Goal: Information Seeking & Learning: Understand process/instructions

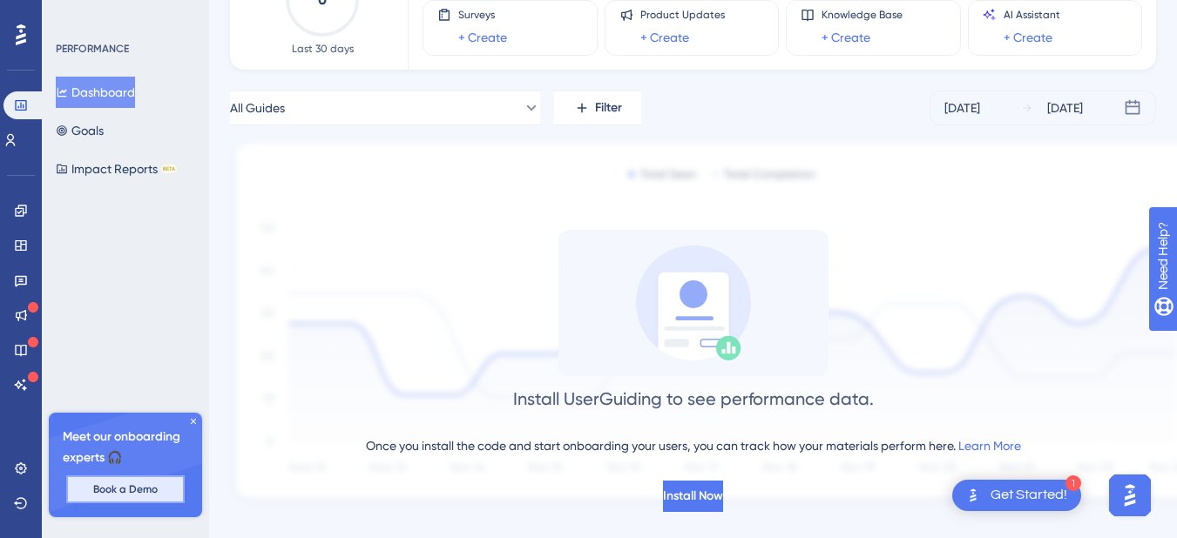
click at [128, 490] on span "Book a Demo" at bounding box center [125, 489] width 64 height 14
drag, startPoint x: 1015, startPoint y: 494, endPoint x: 1008, endPoint y: 484, distance: 11.8
click at [1015, 494] on div "Get Started!" at bounding box center [1028, 495] width 77 height 19
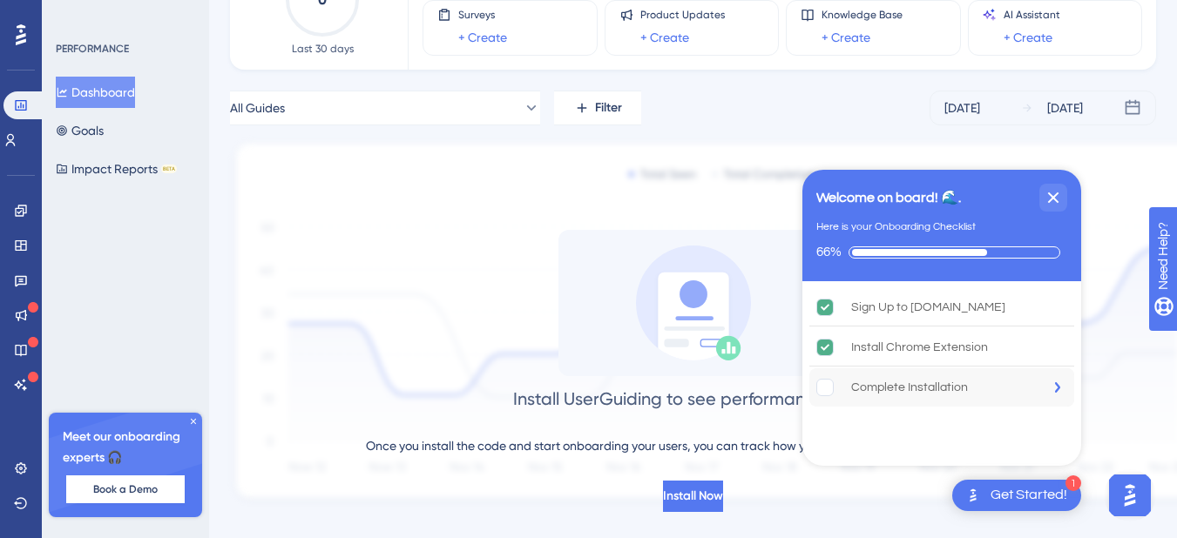
click at [824, 383] on rect "Complete Installation is incomplete." at bounding box center [825, 388] width 17 height 17
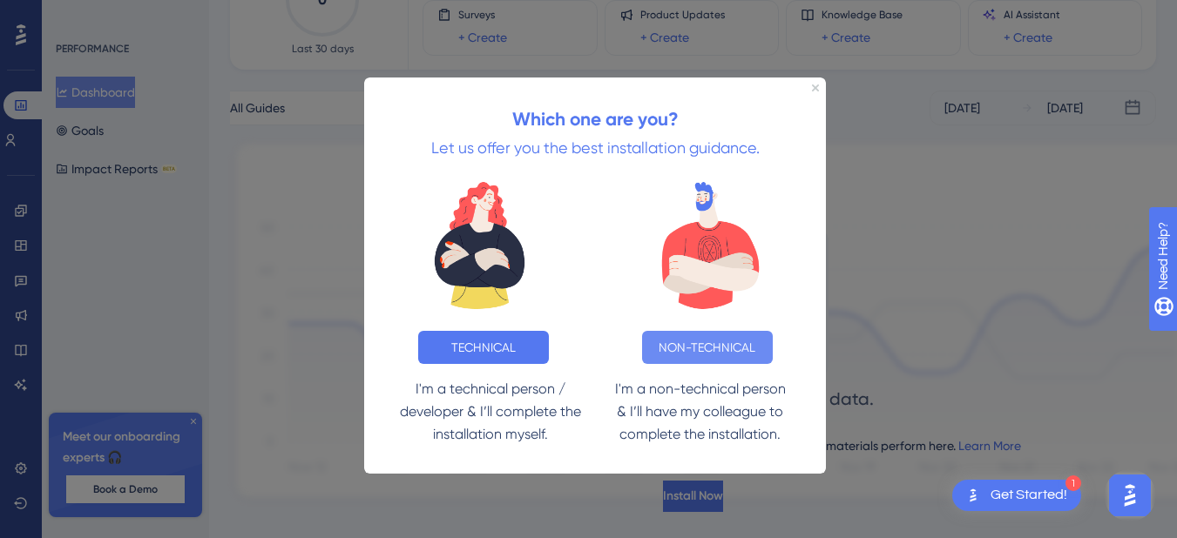
click at [732, 349] on button "NON-TECHNICAL" at bounding box center [707, 347] width 131 height 33
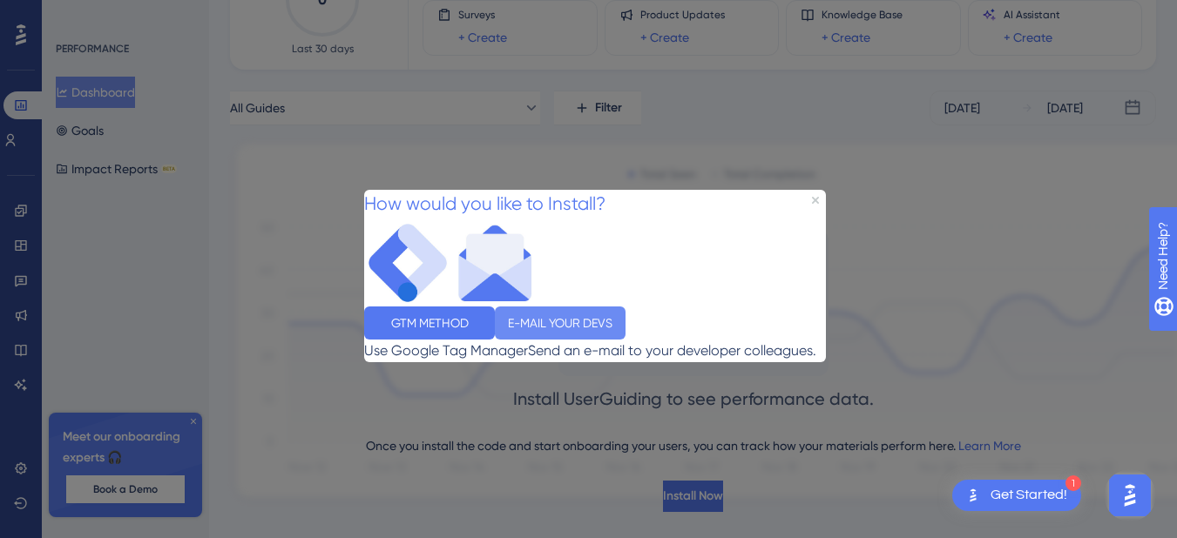
click at [625, 331] on button "E-MAIL YOUR DEVS" at bounding box center [560, 322] width 131 height 33
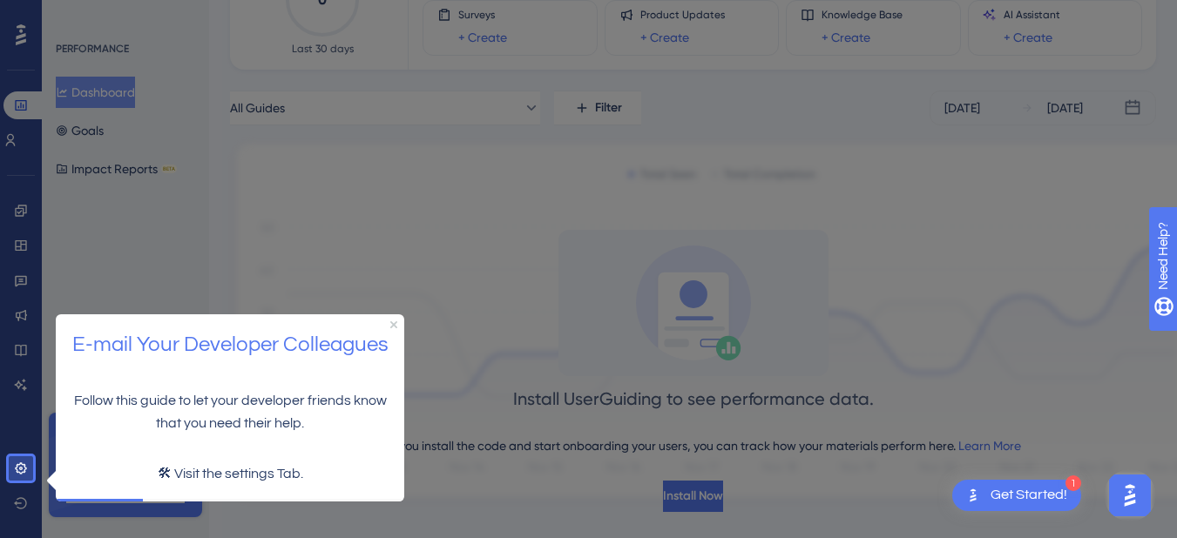
click at [259, 474] on p "🛠 Visit the settings Tab." at bounding box center [230, 473] width 320 height 23
click at [262, 474] on p "🛠 Visit the settings Tab." at bounding box center [230, 473] width 320 height 23
click at [394, 319] on div "E-mail Your Developer Colleagues" at bounding box center [230, 345] width 348 height 62
click at [395, 320] on icon "Close Preview" at bounding box center [393, 323] width 7 height 7
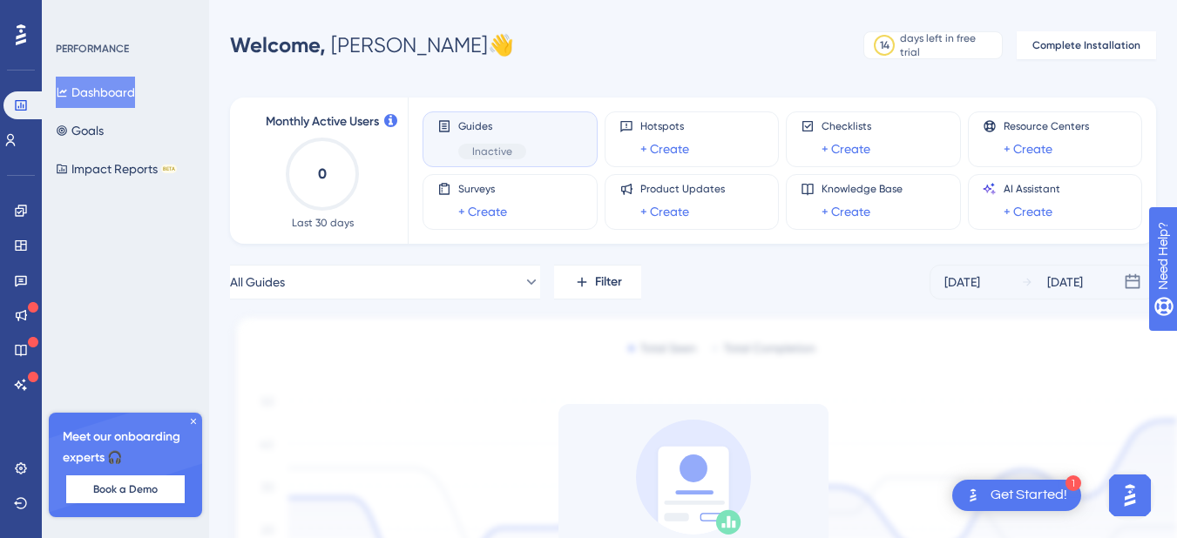
click at [1035, 487] on div "Get Started!" at bounding box center [1028, 495] width 77 height 19
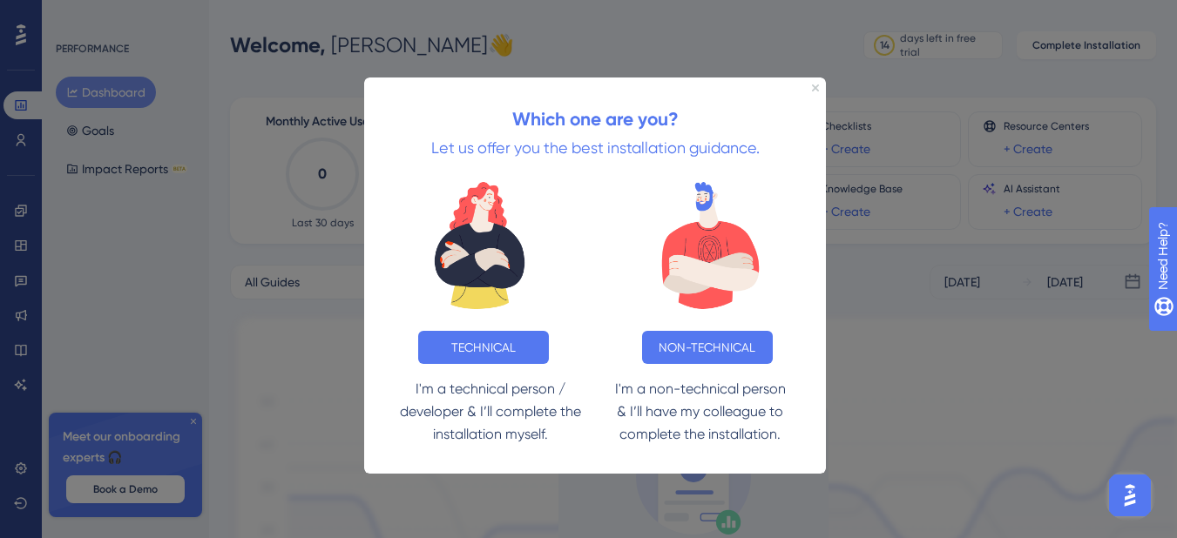
click at [819, 85] on div "Which one are you? Let us offer you the best installation guidance." at bounding box center [595, 123] width 462 height 90
click at [818, 85] on div "Which one are you? Let us offer you the best installation guidance. TECHNICAL N…" at bounding box center [595, 276] width 462 height 396
click at [818, 85] on icon "Close Preview" at bounding box center [815, 87] width 7 height 7
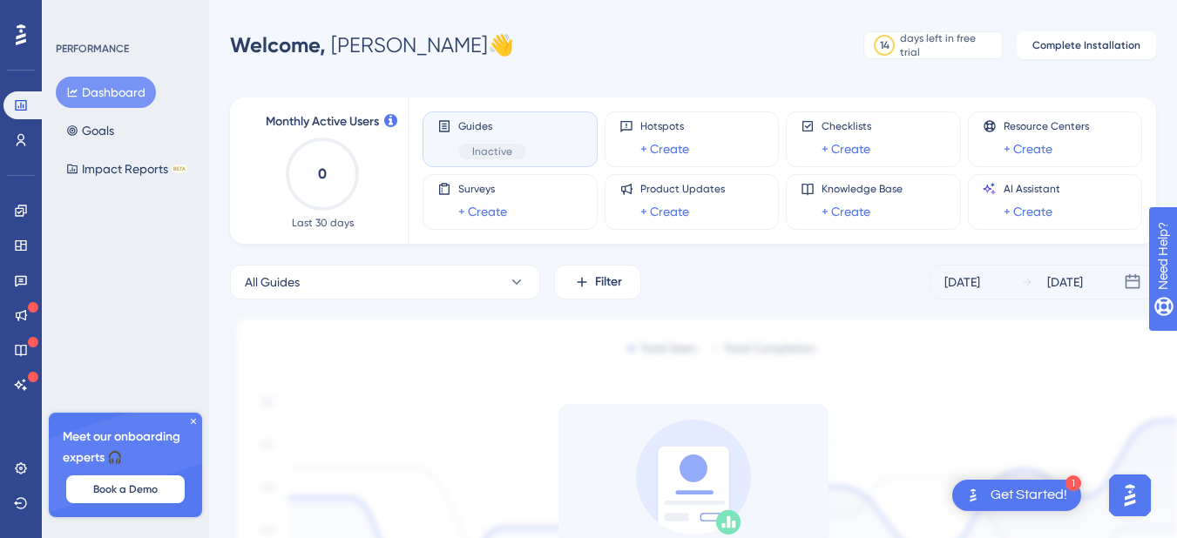
click at [129, 504] on div "Meet our onboarding experts 🎧 Book a Demo" at bounding box center [125, 465] width 153 height 105
click at [127, 497] on button "Book a Demo" at bounding box center [125, 489] width 118 height 28
click at [670, 212] on link "+ Create" at bounding box center [664, 211] width 49 height 21
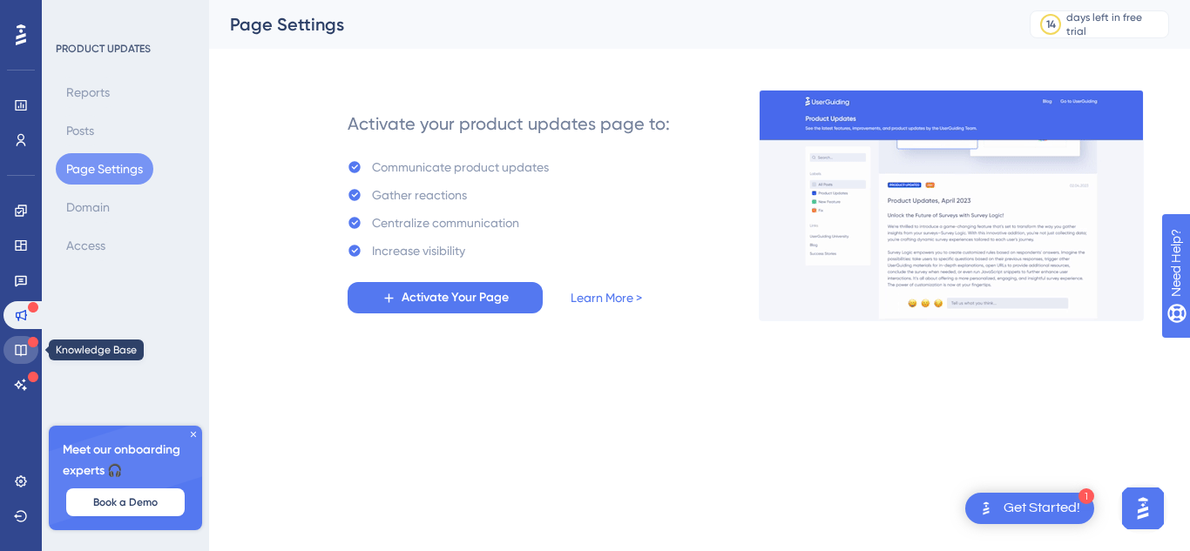
click at [16, 352] on icon at bounding box center [20, 350] width 11 height 11
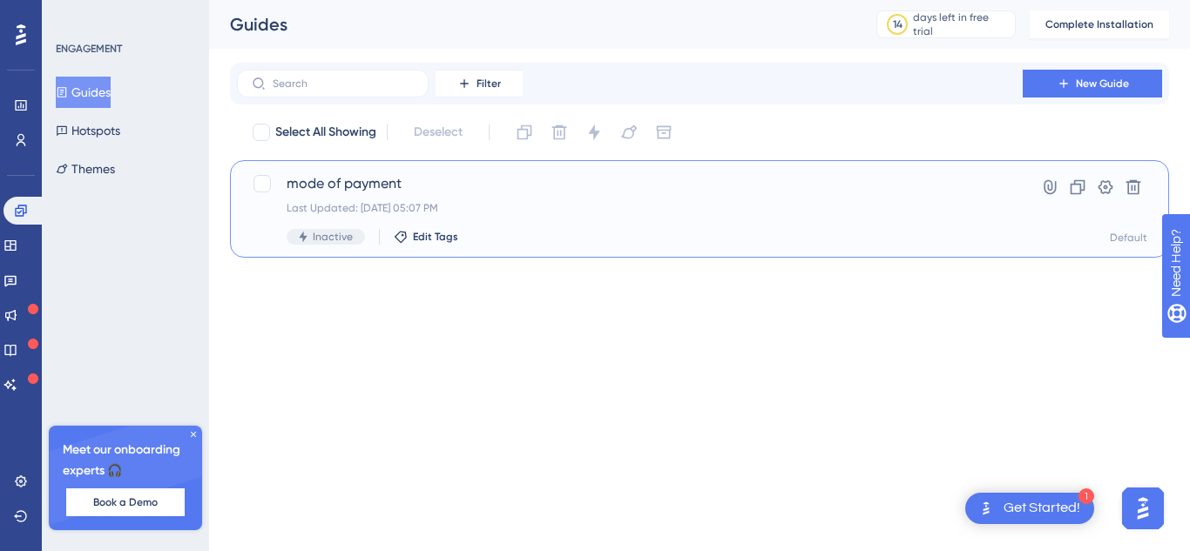
click at [362, 188] on span "mode of payment" at bounding box center [630, 183] width 686 height 21
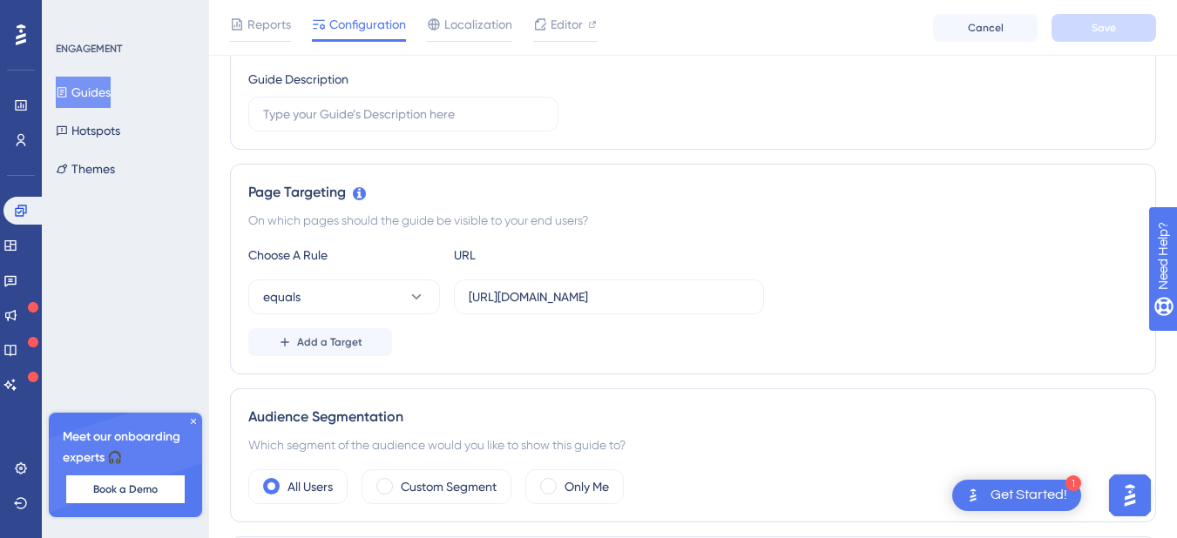
scroll to position [98, 0]
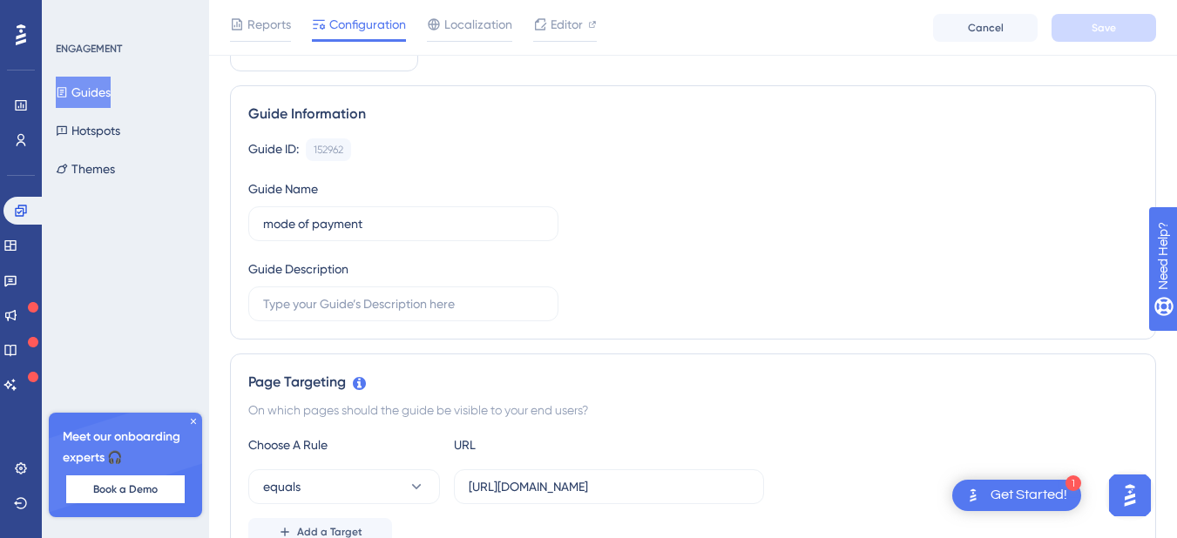
click at [984, 497] on div "1 Get Started!" at bounding box center [1016, 495] width 129 height 31
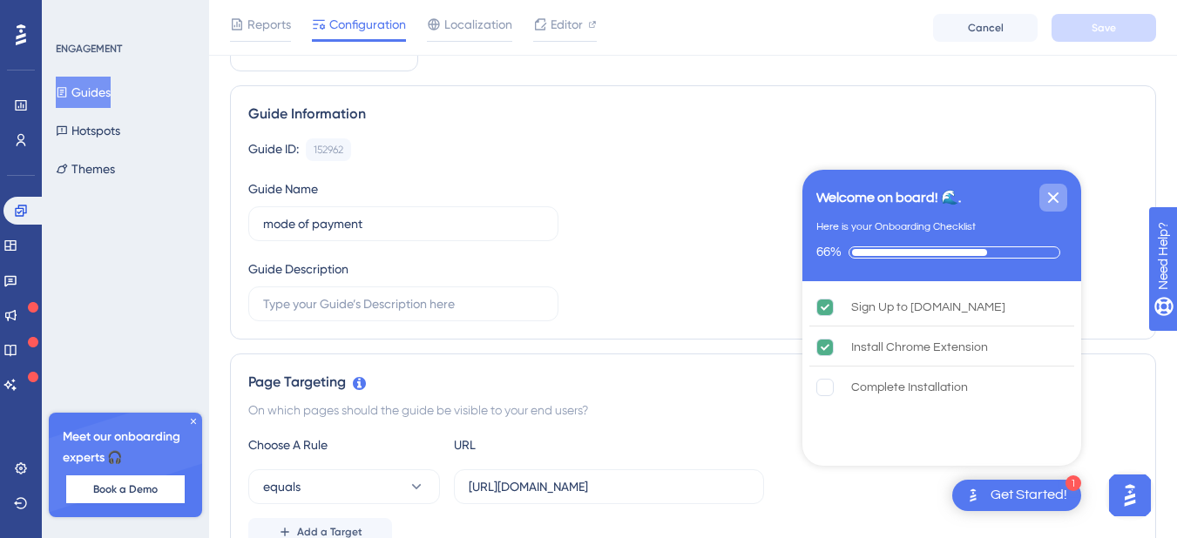
click at [1046, 197] on icon "Close Checklist" at bounding box center [1052, 197] width 21 height 21
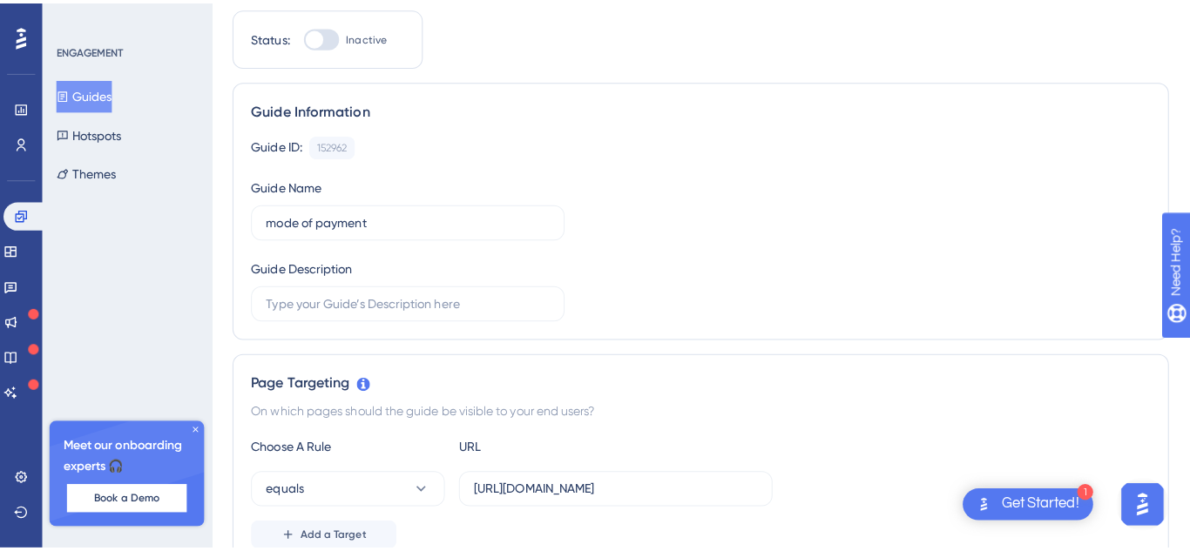
scroll to position [0, 0]
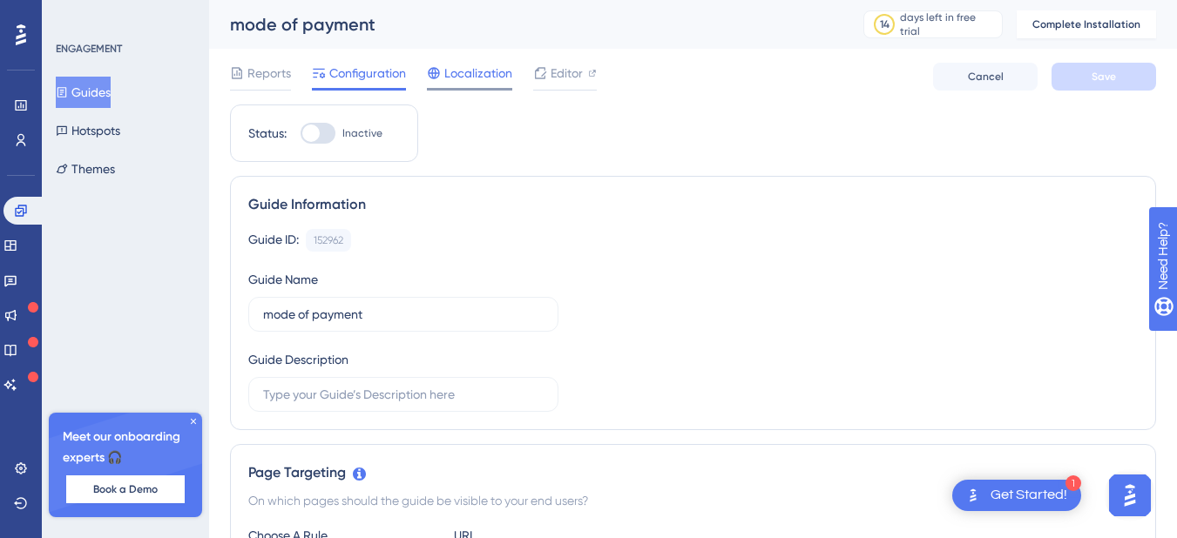
click at [455, 77] on span "Localization" at bounding box center [478, 73] width 68 height 21
